Goal: Task Accomplishment & Management: Use online tool/utility

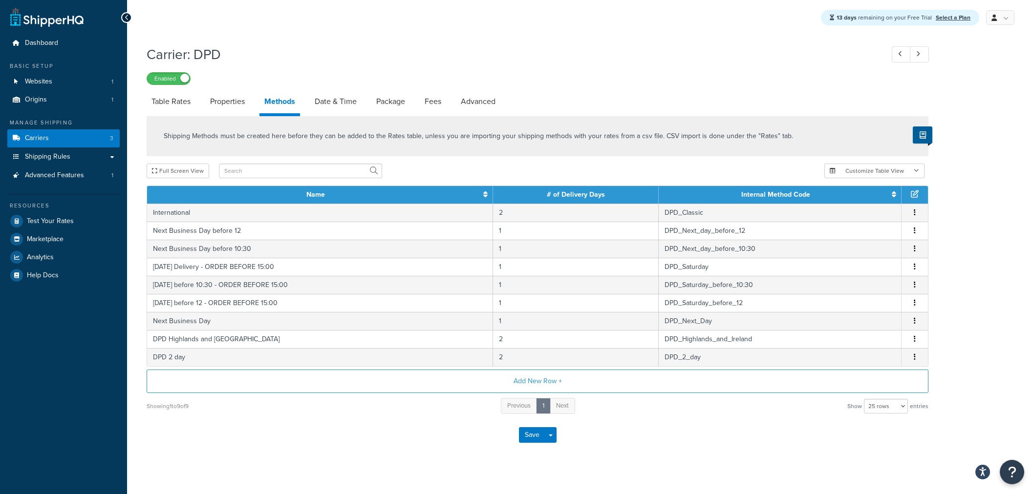
select select "25"
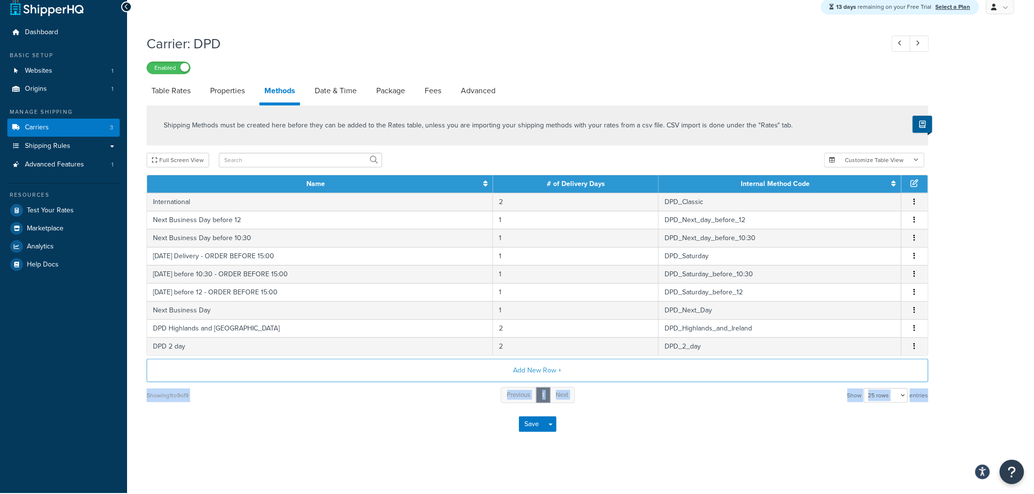
drag, startPoint x: 747, startPoint y: 348, endPoint x: 764, endPoint y: 457, distance: 110.3
click at [764, 457] on div "Carrier: DPD Enabled Table Rates Properties Methods Date & Time Package Fees Ad…" at bounding box center [580, 249] width 907 height 440
click at [761, 452] on div "Carrier: DPD Enabled Table Rates Properties Methods Date & Time Package Fees Ad…" at bounding box center [580, 249] width 907 height 440
click at [184, 95] on link "Table Rates" at bounding box center [171, 90] width 49 height 23
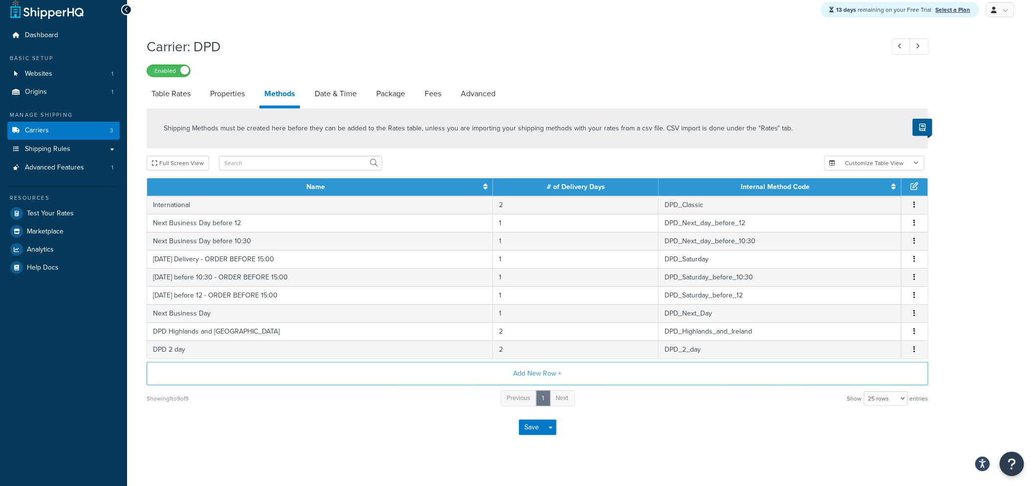
select select "25"
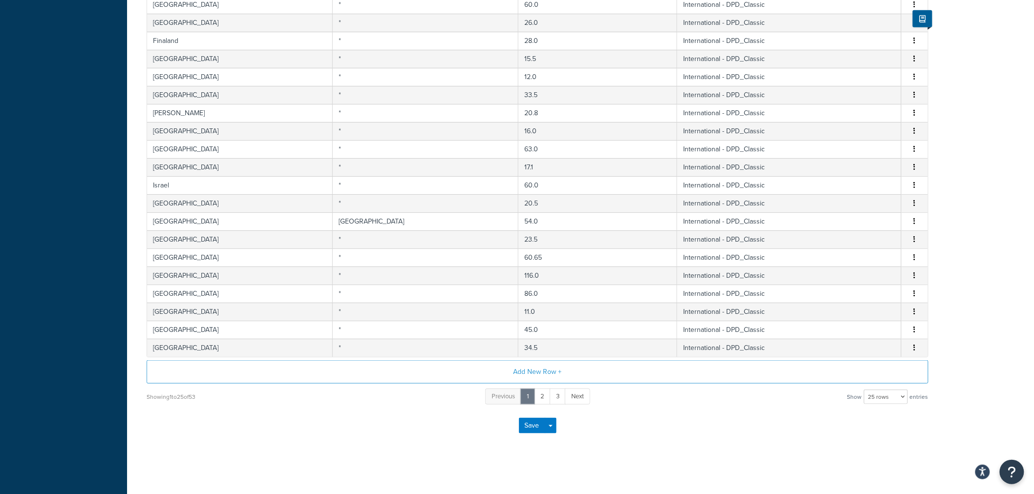
scroll to position [300, 0]
click at [613, 373] on button "Add New Row +" at bounding box center [538, 370] width 782 height 23
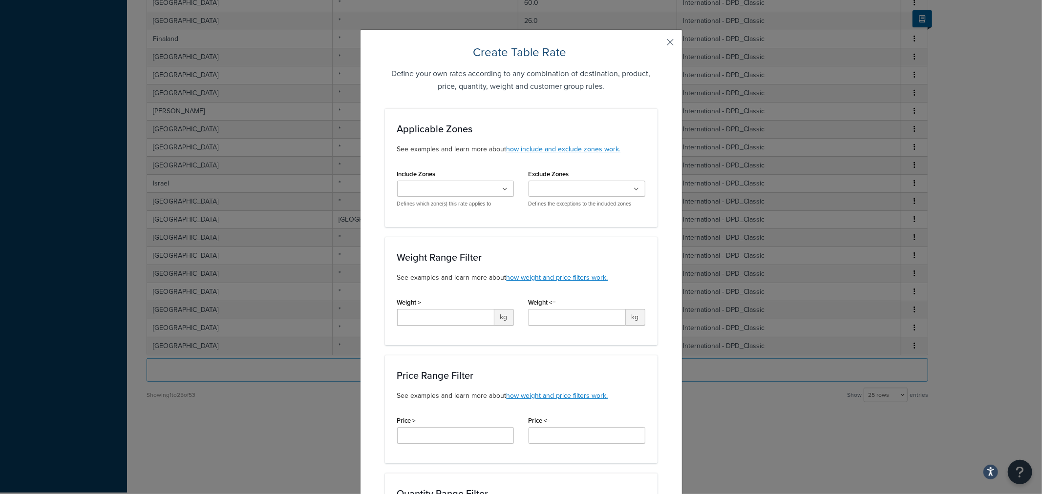
click at [657, 44] on button "button" at bounding box center [656, 45] width 2 height 2
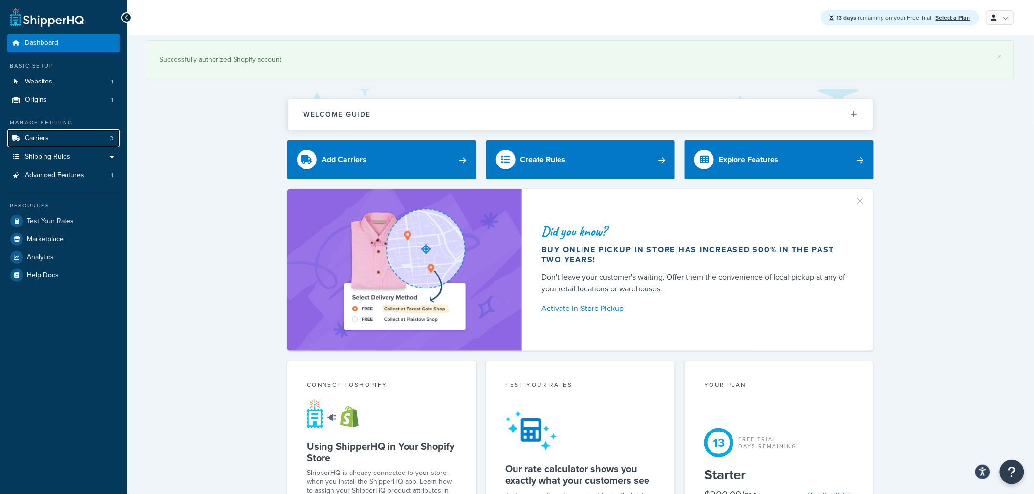
drag, startPoint x: 82, startPoint y: 139, endPoint x: 150, endPoint y: 194, distance: 87.9
click at [82, 139] on link "Carriers 3" at bounding box center [63, 138] width 112 height 18
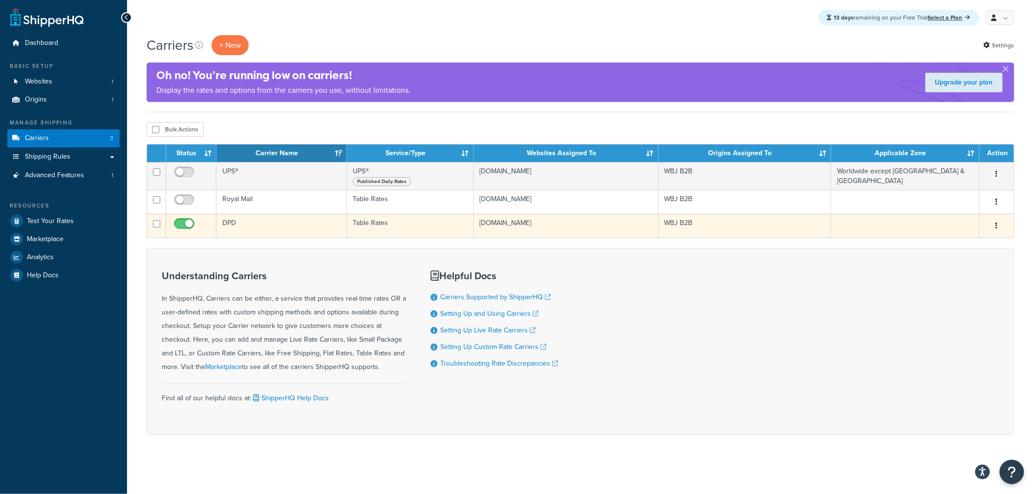
click at [235, 227] on td "DPD" at bounding box center [281, 226] width 130 height 24
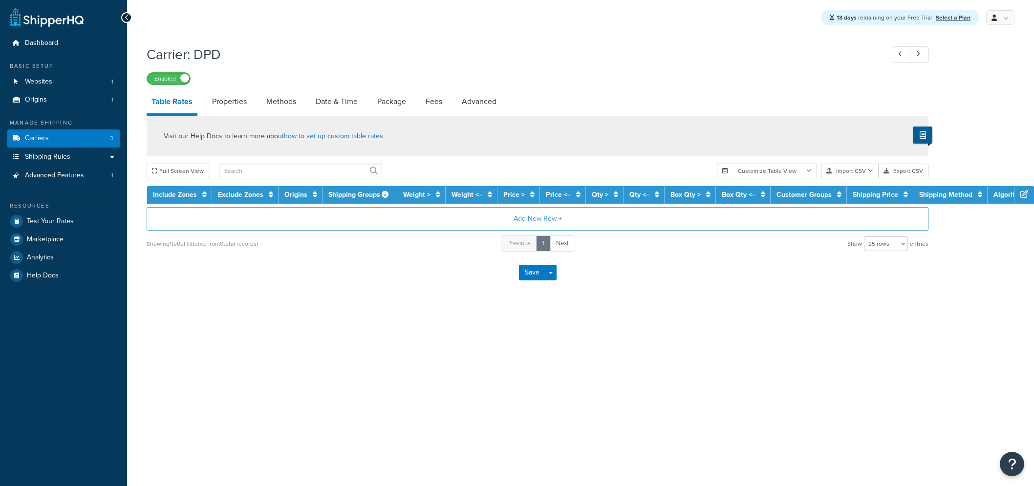
select select "25"
